Goal: Check status: Check status

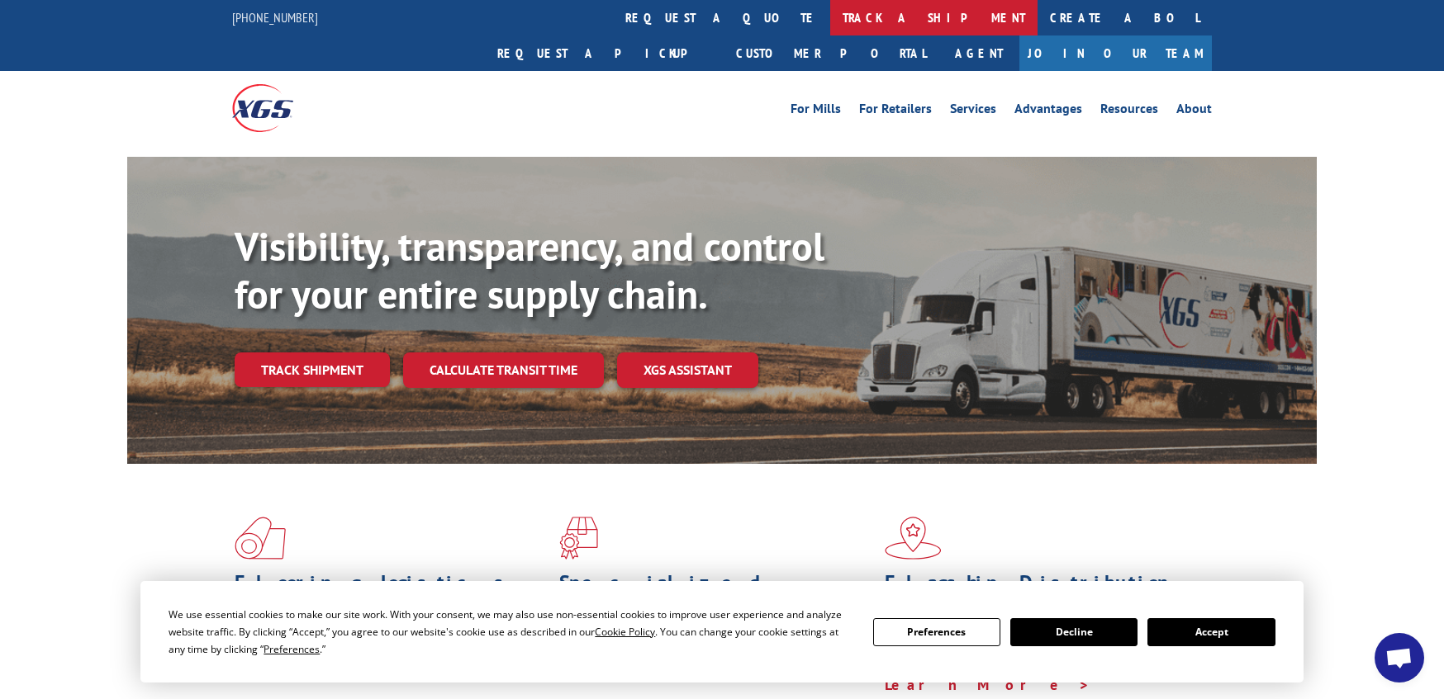
click at [830, 22] on link "track a shipment" at bounding box center [933, 18] width 207 height 36
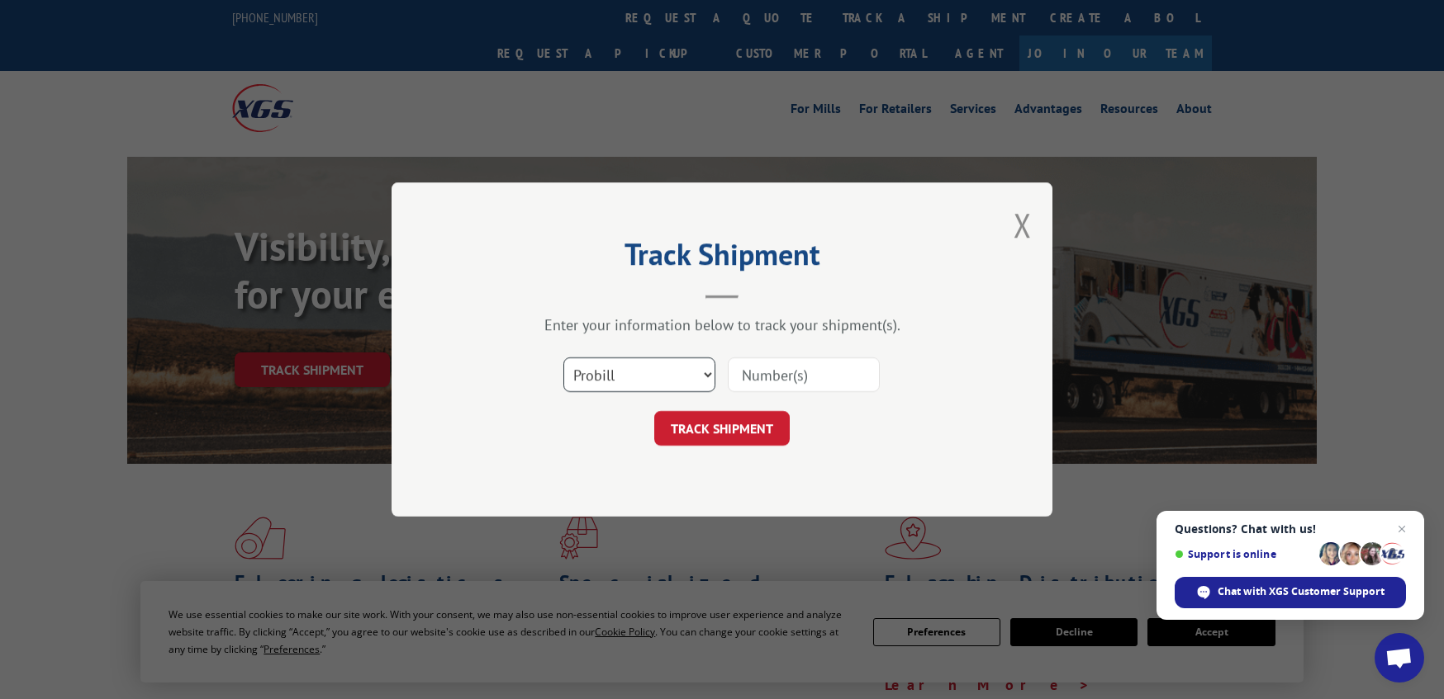
click at [609, 376] on select "Select category... Probill BOL PO" at bounding box center [639, 375] width 152 height 35
select select "po"
click at [563, 358] on select "Select category... Probill BOL PO" at bounding box center [639, 375] width 152 height 35
click at [761, 373] on input at bounding box center [804, 375] width 152 height 35
paste input "06532122"
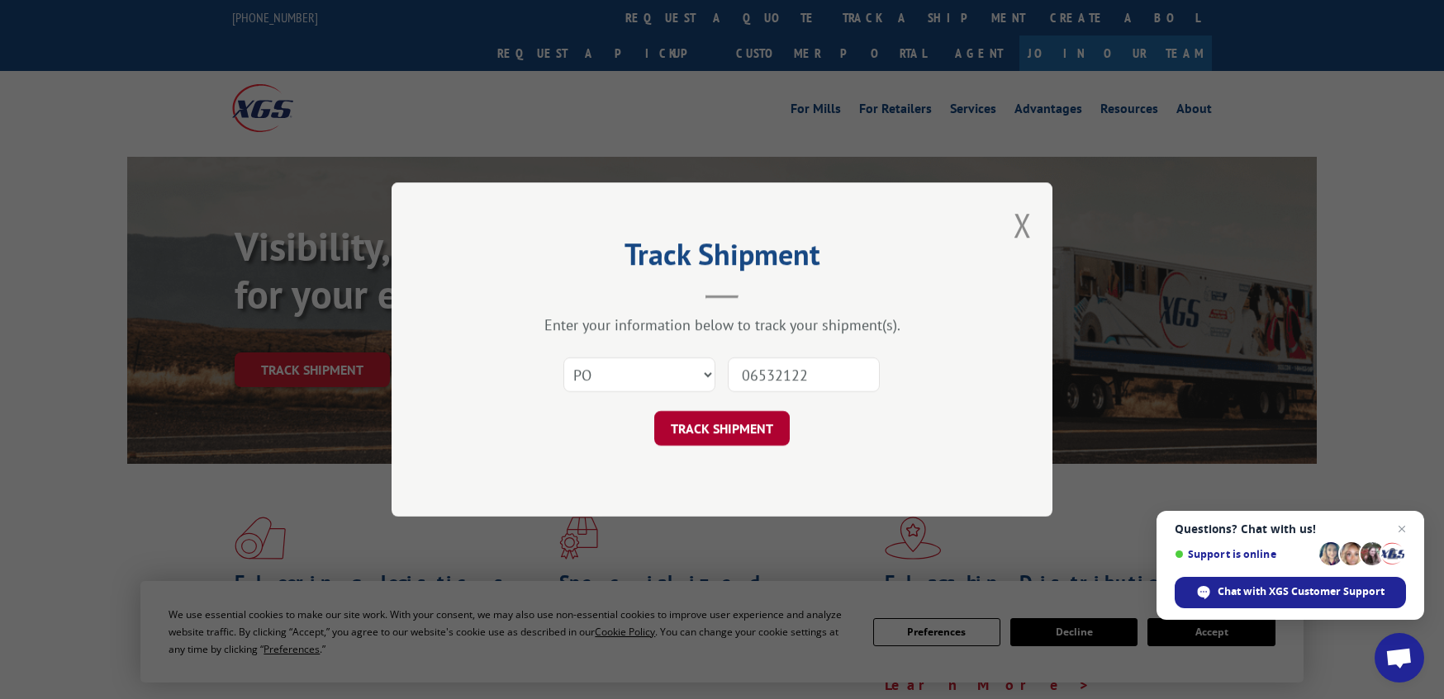
type input "06532122"
click at [704, 425] on button "TRACK SHIPMENT" at bounding box center [721, 428] width 135 height 35
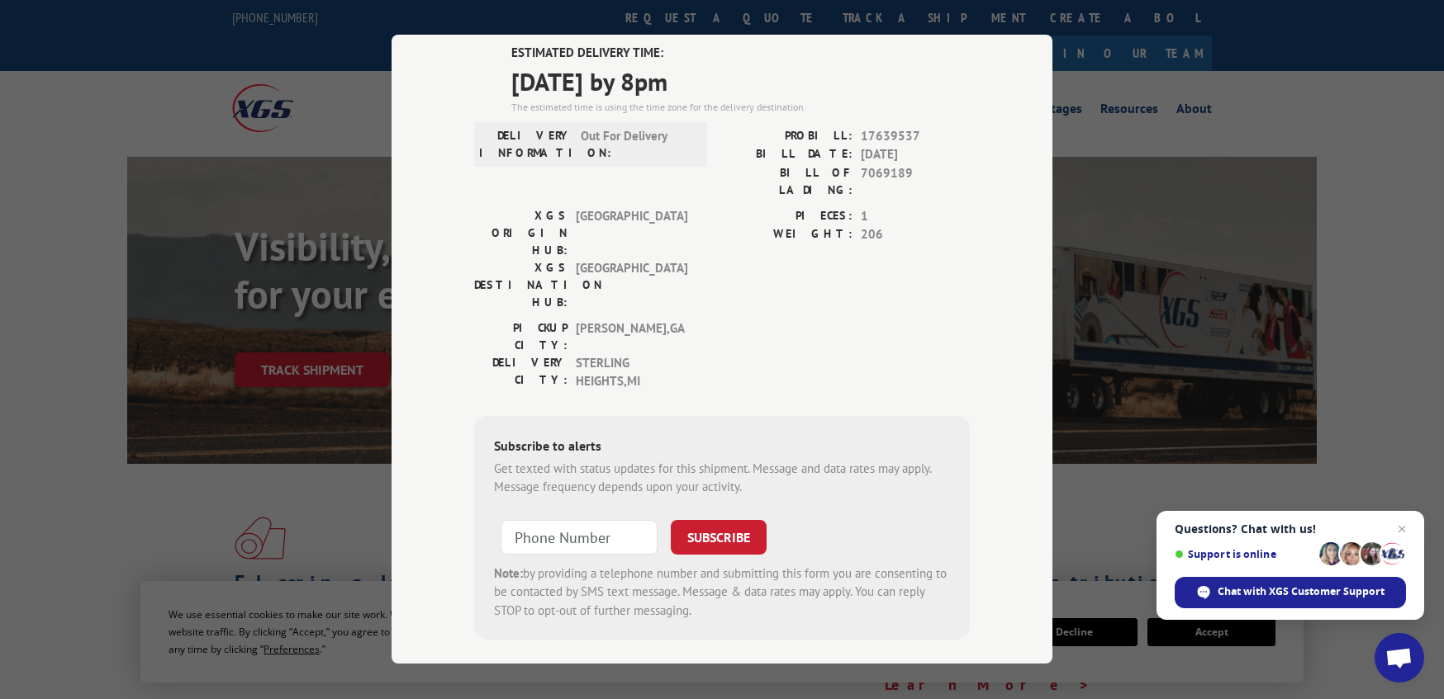
scroll to position [133, 0]
